Goal: Information Seeking & Learning: Learn about a topic

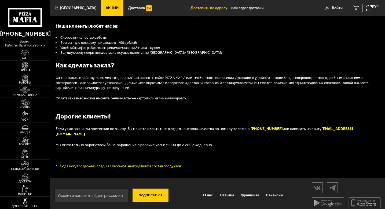
scroll to position [497, 0]
click at [207, 190] on link "О нас" at bounding box center [208, 195] width 17 height 13
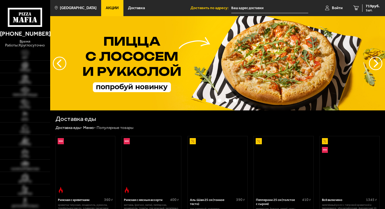
drag, startPoint x: 46, startPoint y: 34, endPoint x: 79, endPoint y: 53, distance: 37.9
type input "Большая Морская улица, 14"
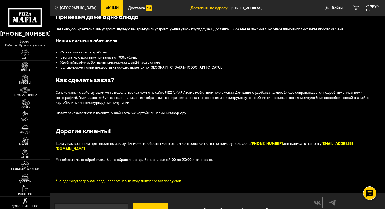
scroll to position [497, 0]
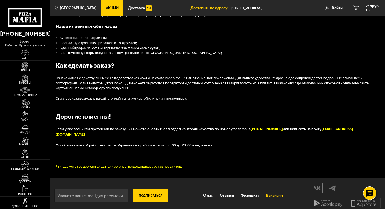
click at [269, 192] on link "Вакансии" at bounding box center [275, 195] width 24 height 13
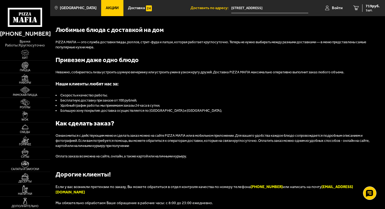
scroll to position [56, 0]
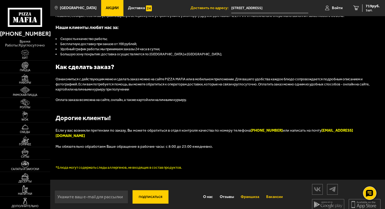
click at [250, 191] on link "Франшиза" at bounding box center [251, 196] width 26 height 13
click at [254, 191] on link "Франшиза" at bounding box center [251, 196] width 26 height 13
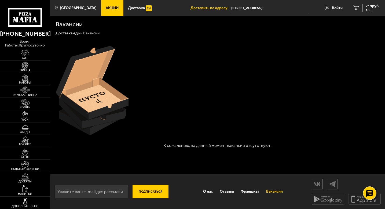
scroll to position [0, 0]
click at [252, 191] on link "Франшиза" at bounding box center [251, 191] width 26 height 13
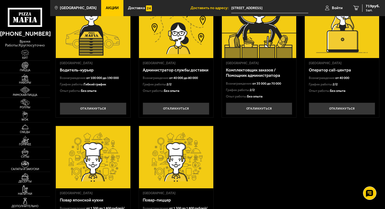
scroll to position [138, 0]
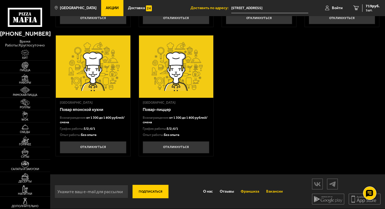
click at [250, 192] on link "Франшиза" at bounding box center [251, 191] width 26 height 13
